Goal: Task Accomplishment & Management: Complete application form

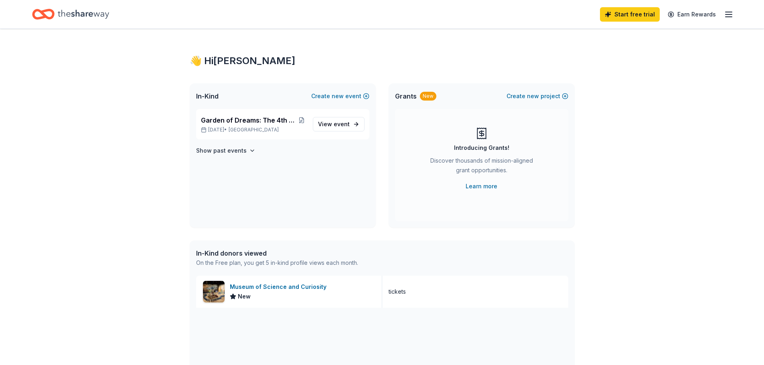
click at [48, 11] on icon "Home" at bounding box center [47, 14] width 12 height 8
click at [229, 127] on p "[DATE] • [GEOGRAPHIC_DATA]" at bounding box center [253, 130] width 105 height 6
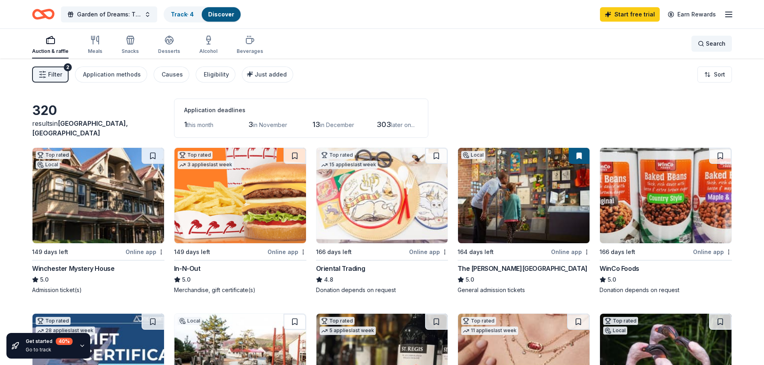
click at [713, 45] on span "Search" at bounding box center [716, 44] width 20 height 10
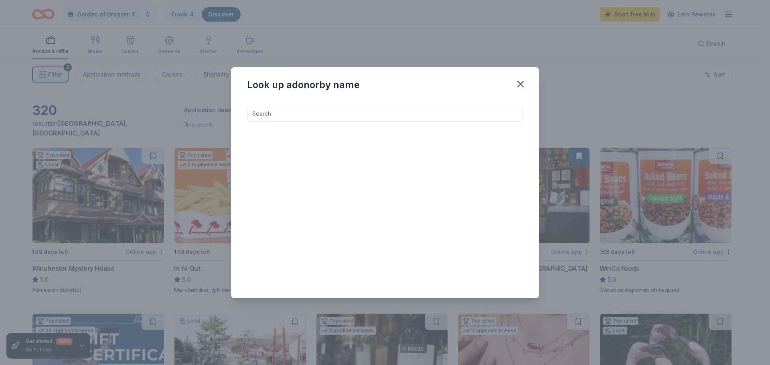
paste input "[GEOGRAPHIC_DATA] Napa"
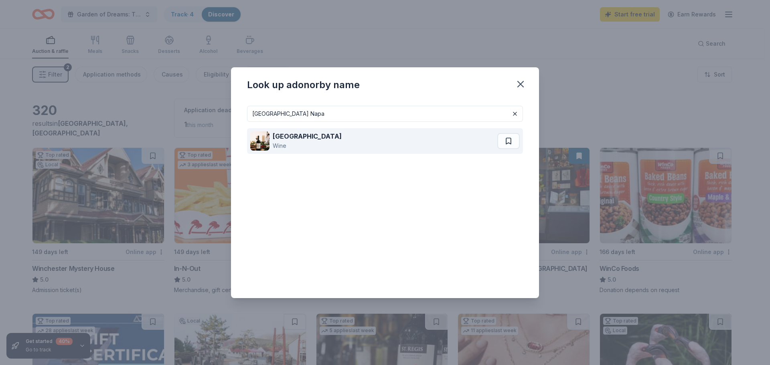
type input "[GEOGRAPHIC_DATA] Napa"
click at [291, 137] on strong "[GEOGRAPHIC_DATA]" at bounding box center [307, 136] width 69 height 8
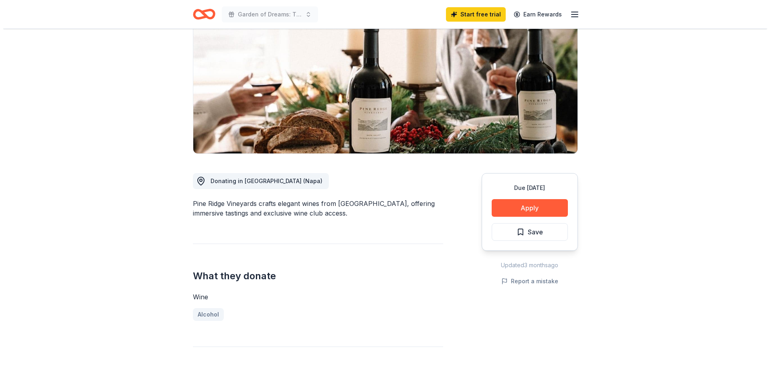
scroll to position [87, 0]
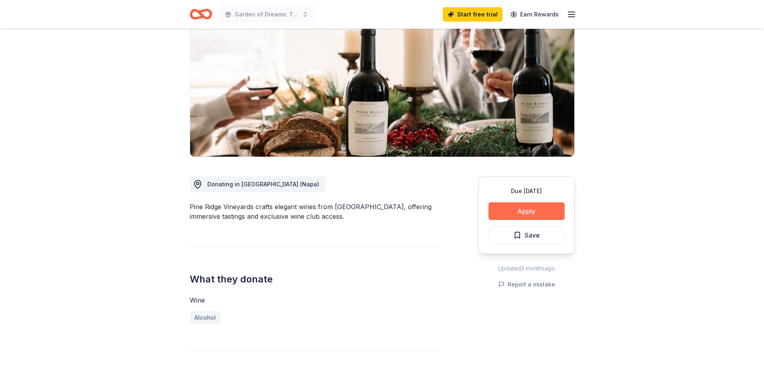
click at [532, 209] on button "Apply" at bounding box center [526, 211] width 76 height 18
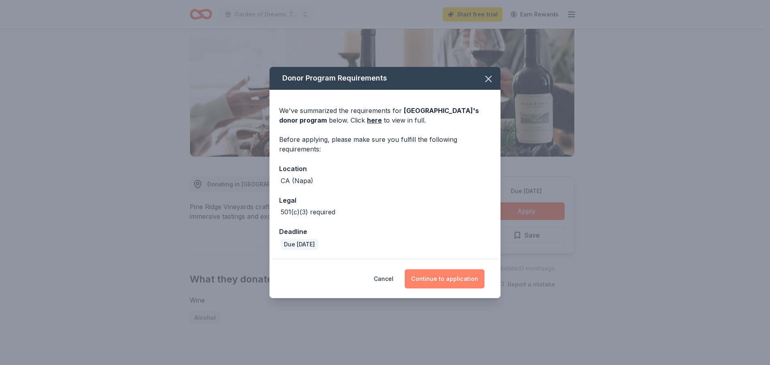
click at [451, 276] on button "Continue to application" at bounding box center [445, 278] width 80 height 19
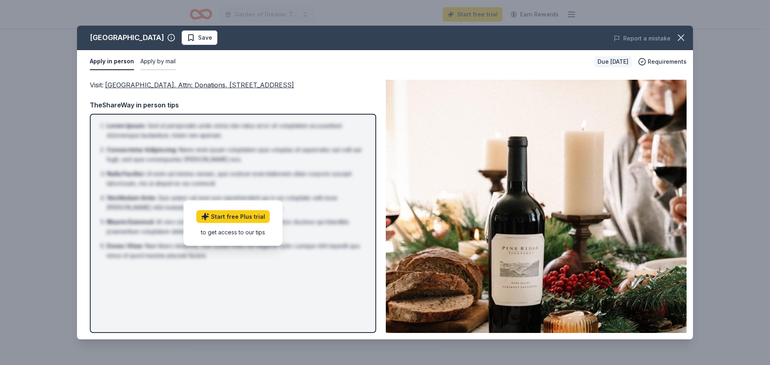
click at [155, 62] on button "Apply by mail" at bounding box center [157, 61] width 35 height 17
